Goal: Navigation & Orientation: Find specific page/section

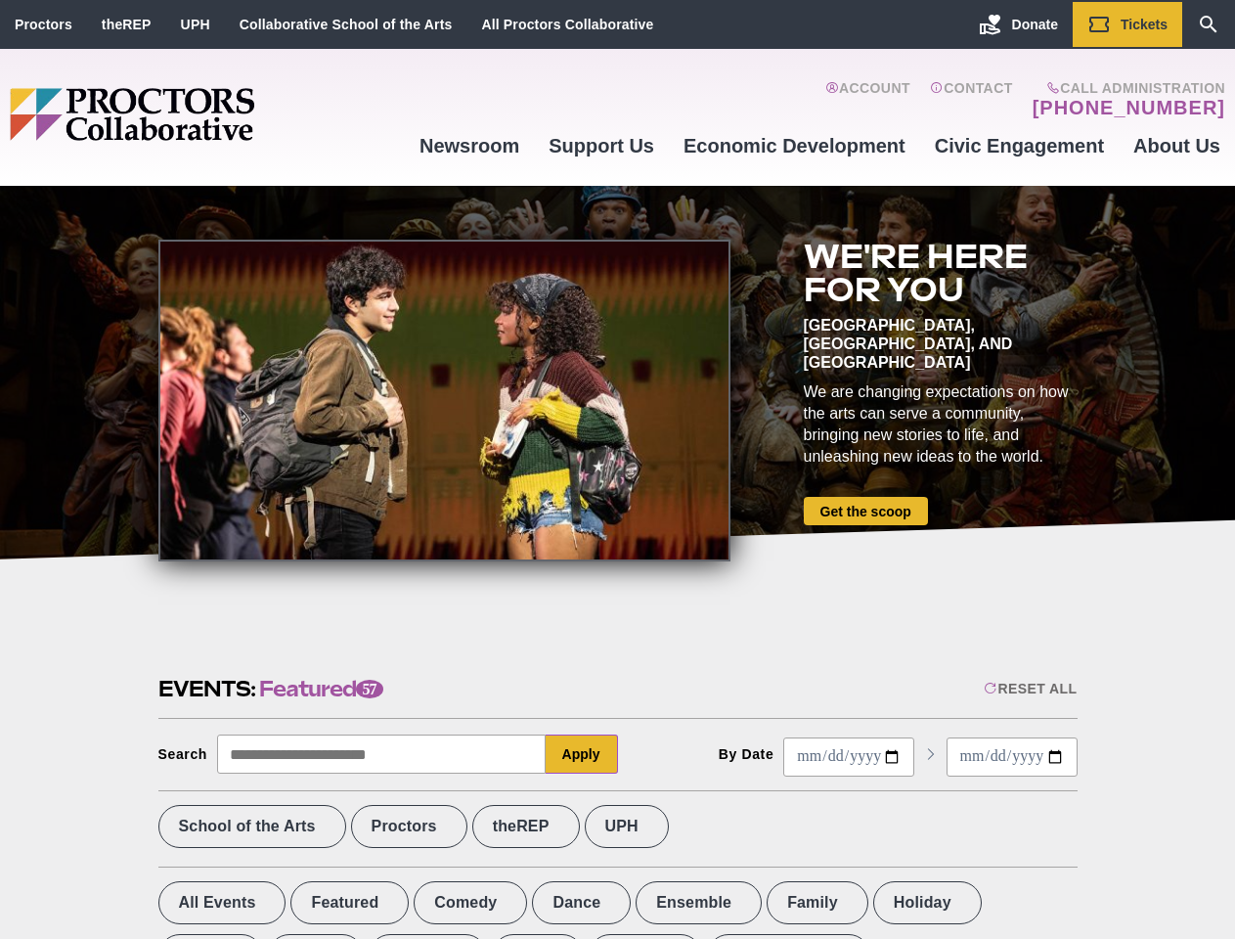
click at [617, 469] on div at bounding box center [444, 401] width 572 height 322
click at [1029, 688] on div "Reset All" at bounding box center [1030, 689] width 93 height 16
click at [582, 754] on button "Apply" at bounding box center [582, 753] width 72 height 39
